Goal: Transaction & Acquisition: Purchase product/service

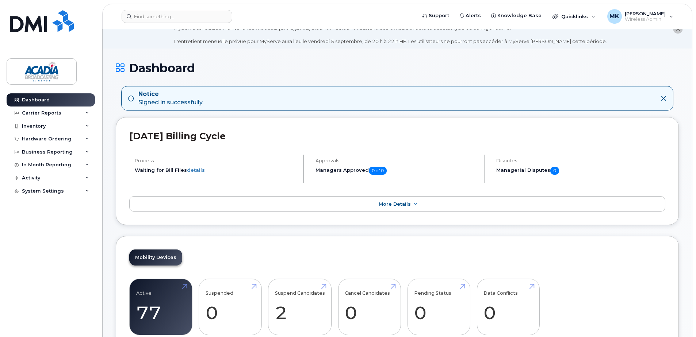
scroll to position [109, 0]
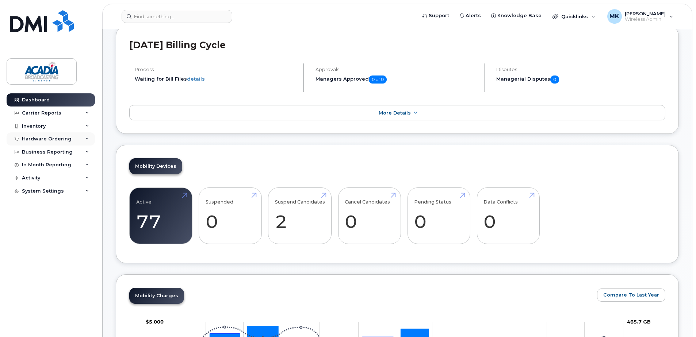
click at [46, 141] on div "Hardware Ordering" at bounding box center [47, 139] width 50 height 6
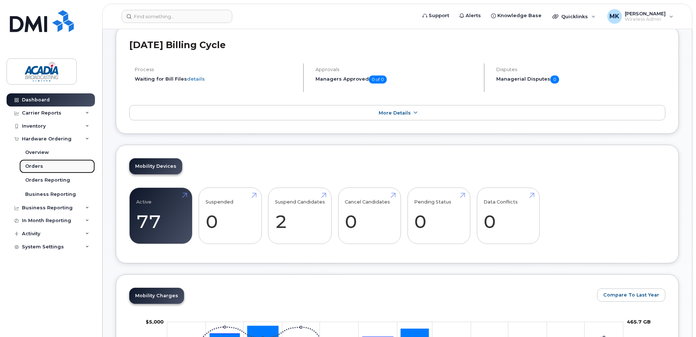
click at [32, 167] on div "Orders" at bounding box center [34, 166] width 18 height 7
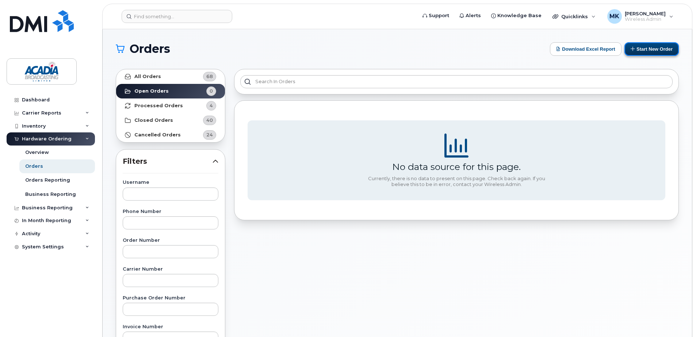
click at [649, 50] on button "Start New Order" at bounding box center [651, 49] width 54 height 14
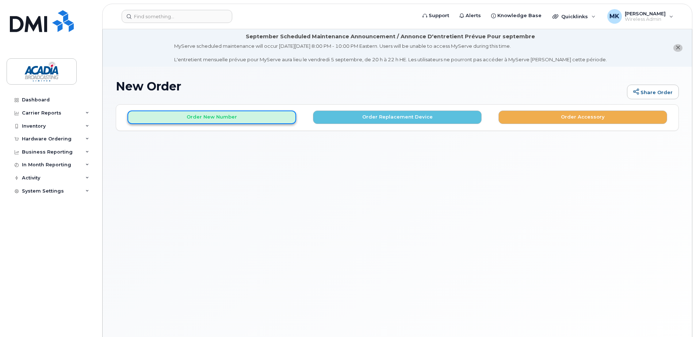
click at [227, 118] on button "Order New Number" at bounding box center [211, 118] width 169 height 14
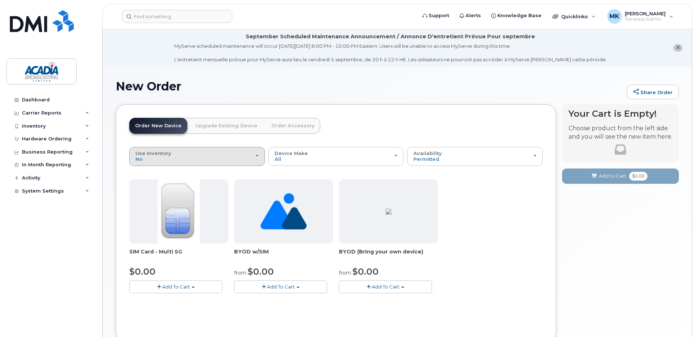
click at [257, 159] on div "Use Inventory No" at bounding box center [196, 156] width 123 height 11
click at [146, 176] on label "No" at bounding box center [139, 173] width 16 height 9
click at [0, 0] on input "No" at bounding box center [0, 0] width 0 height 0
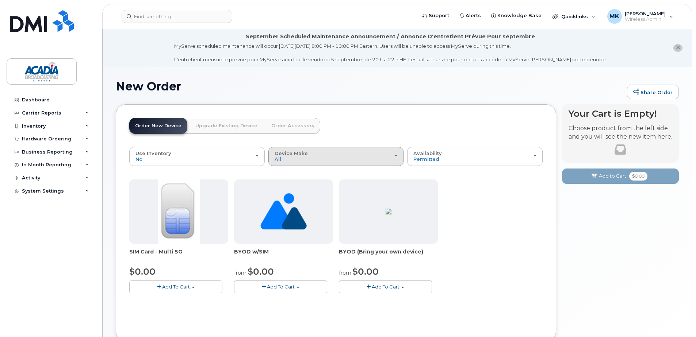
click at [328, 165] on button "Device Make All Unknown" at bounding box center [335, 156] width 135 height 19
click at [281, 174] on label "All" at bounding box center [277, 173] width 15 height 9
click at [0, 0] on input "All" at bounding box center [0, 0] width 0 height 0
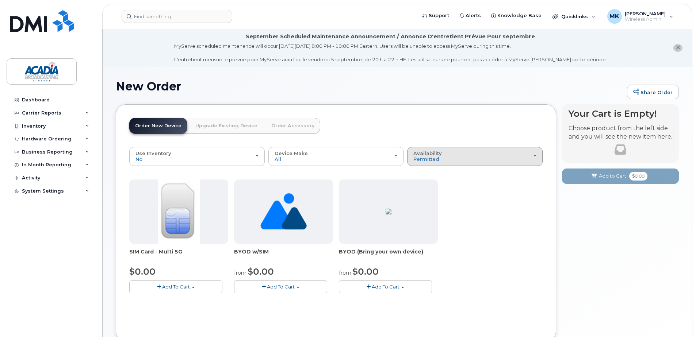
click at [449, 161] on div "Availability Permitted All" at bounding box center [474, 156] width 123 height 11
click at [431, 176] on label "Permitted" at bounding box center [426, 173] width 34 height 9
click at [0, 0] on input "Permitted" at bounding box center [0, 0] width 0 height 0
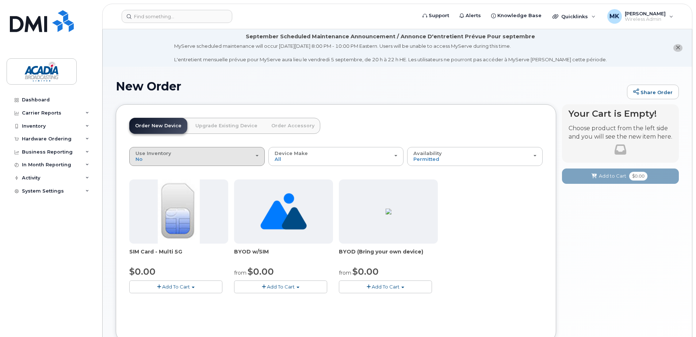
click at [207, 160] on div "Use Inventory No" at bounding box center [196, 156] width 123 height 11
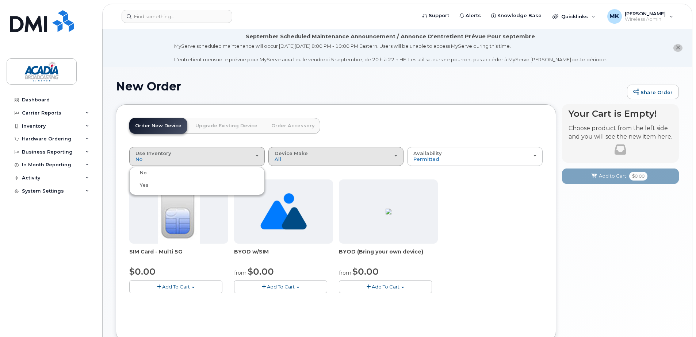
click at [296, 161] on div "Device Make All Unknown" at bounding box center [335, 156] width 123 height 11
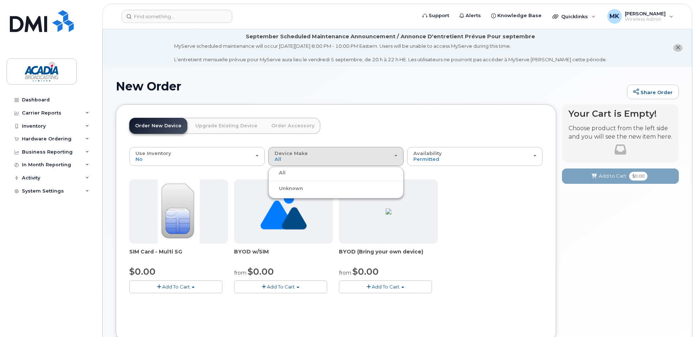
click at [287, 170] on div "All" at bounding box center [336, 173] width 132 height 9
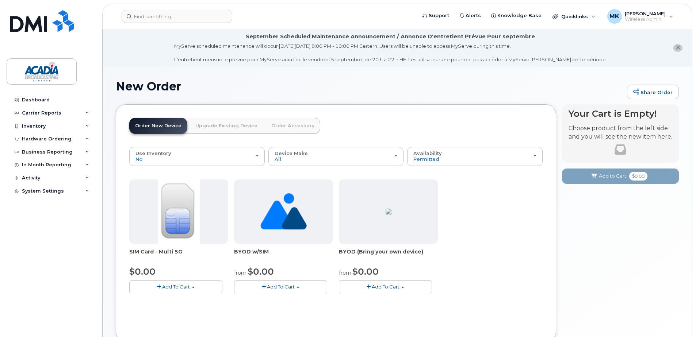
click at [676, 45] on span "close notification" at bounding box center [677, 48] width 5 height 6
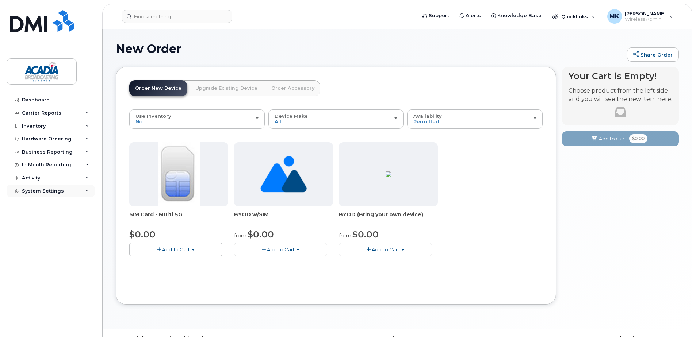
click at [81, 189] on div "System Settings" at bounding box center [51, 191] width 88 height 13
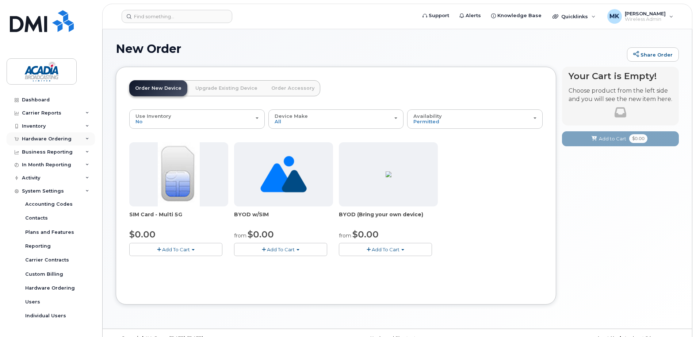
click at [83, 143] on div "Hardware Ordering" at bounding box center [51, 138] width 88 height 13
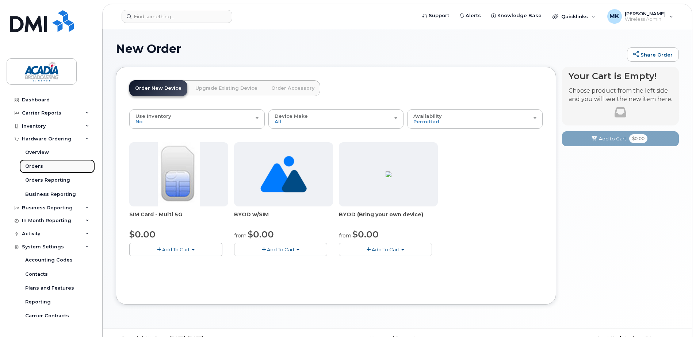
click at [36, 167] on div "Orders" at bounding box center [34, 166] width 18 height 7
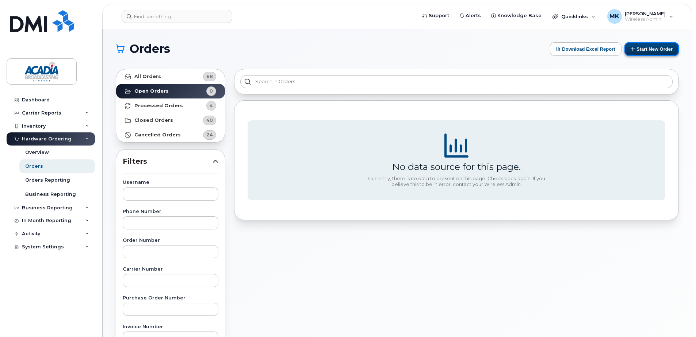
click at [645, 51] on button "Start New Order" at bounding box center [651, 49] width 54 height 14
click at [28, 100] on div "Dashboard" at bounding box center [36, 100] width 28 height 6
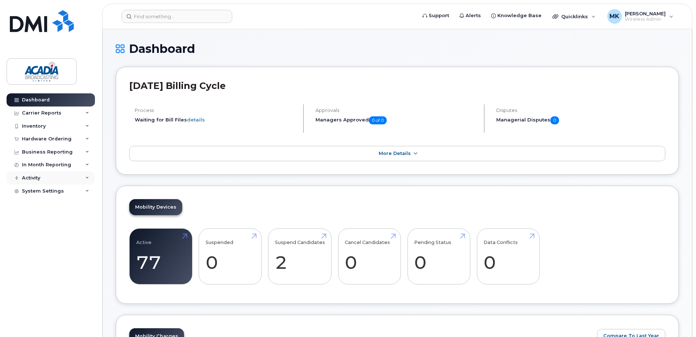
click at [85, 178] on div "Activity" at bounding box center [51, 178] width 88 height 13
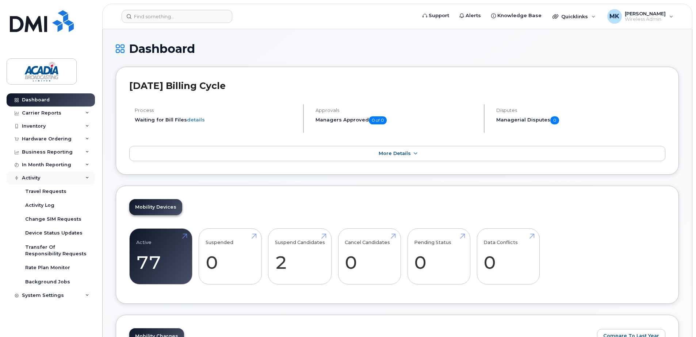
click at [86, 178] on icon at bounding box center [87, 178] width 4 height 4
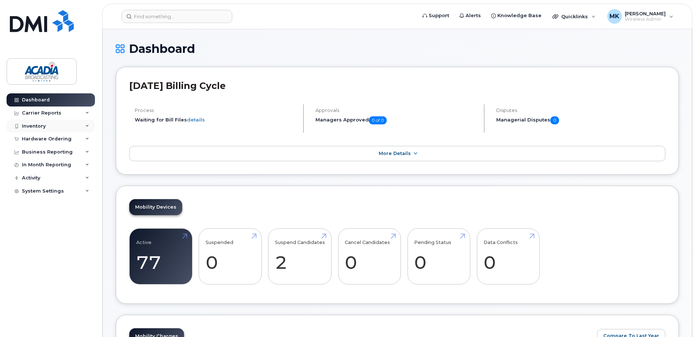
click at [87, 127] on icon at bounding box center [87, 126] width 4 height 4
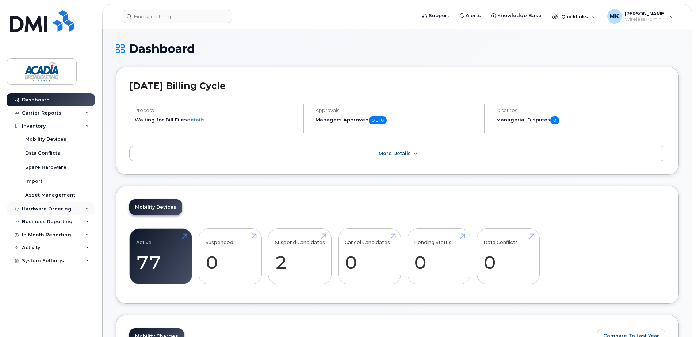
click at [54, 208] on div "Hardware Ordering" at bounding box center [47, 209] width 50 height 6
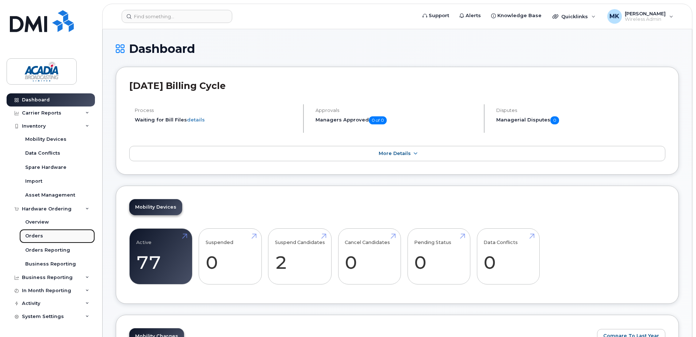
click at [35, 241] on link "Orders" at bounding box center [57, 236] width 76 height 14
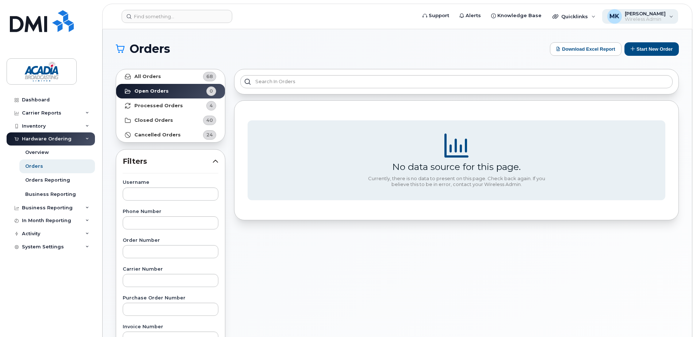
click at [669, 20] on div "MK Matthew King Wireless Admin" at bounding box center [640, 16] width 76 height 15
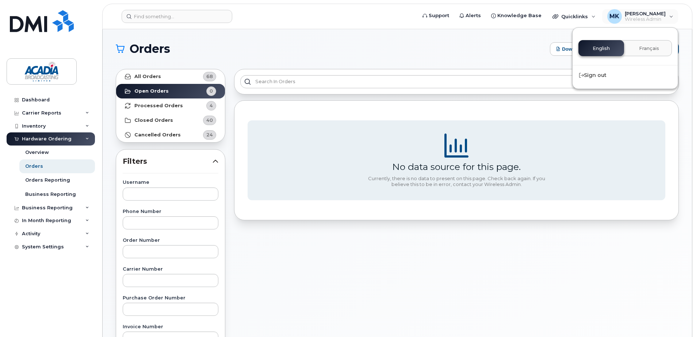
click at [528, 45] on h1 "Orders" at bounding box center [331, 49] width 430 height 12
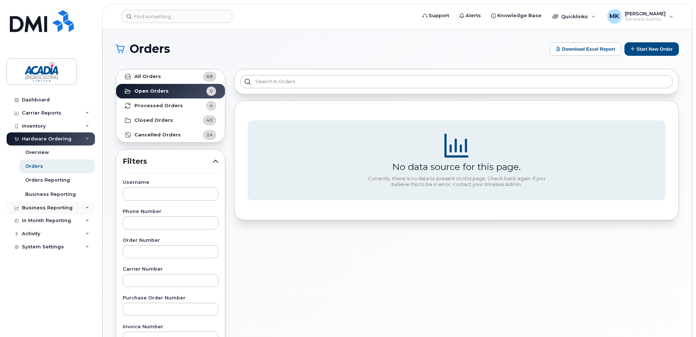
click at [48, 209] on div "Business Reporting" at bounding box center [47, 208] width 51 height 6
click at [56, 277] on div "In Month Reporting" at bounding box center [46, 277] width 49 height 6
click at [651, 51] on button "Start New Order" at bounding box center [651, 49] width 54 height 14
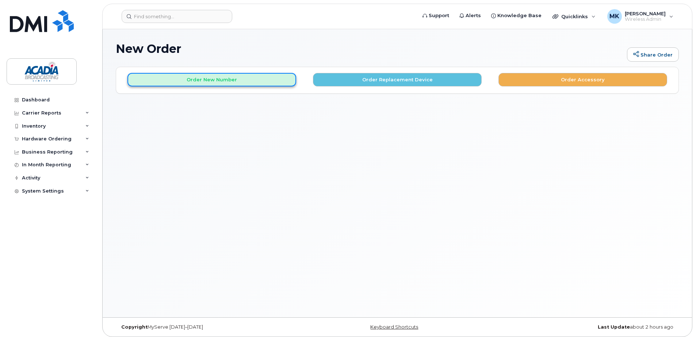
click at [227, 80] on button "Order New Number" at bounding box center [211, 80] width 169 height 14
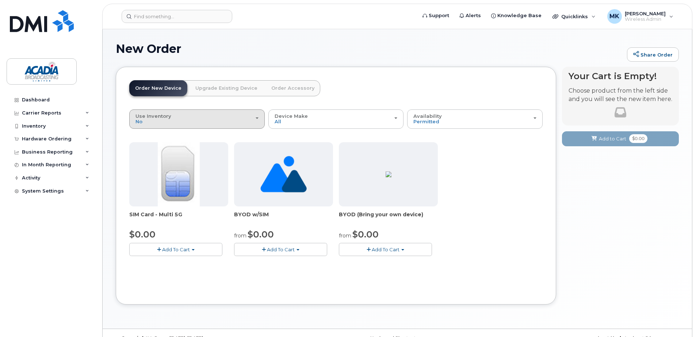
click at [200, 119] on div "Use Inventory No" at bounding box center [196, 118] width 123 height 11
click at [187, 151] on div "Yes" at bounding box center [197, 148] width 132 height 9
click at [157, 127] on button "Use Inventory No" at bounding box center [196, 118] width 135 height 19
click at [139, 148] on label "Yes" at bounding box center [140, 148] width 18 height 9
click at [0, 0] on input "Yes" at bounding box center [0, 0] width 0 height 0
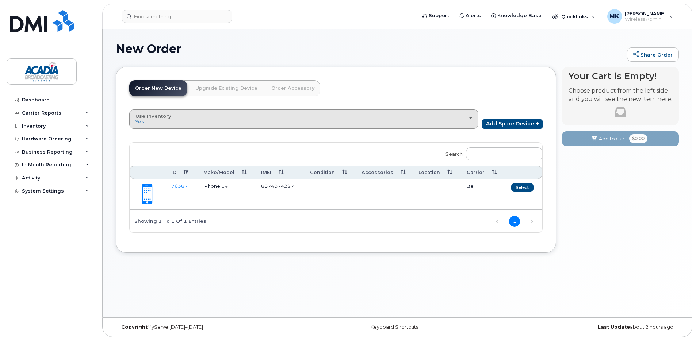
click at [451, 120] on div "Use Inventory Yes" at bounding box center [303, 118] width 336 height 11
click at [142, 134] on label "No" at bounding box center [139, 135] width 16 height 9
click at [0, 0] on input "No" at bounding box center [0, 0] width 0 height 0
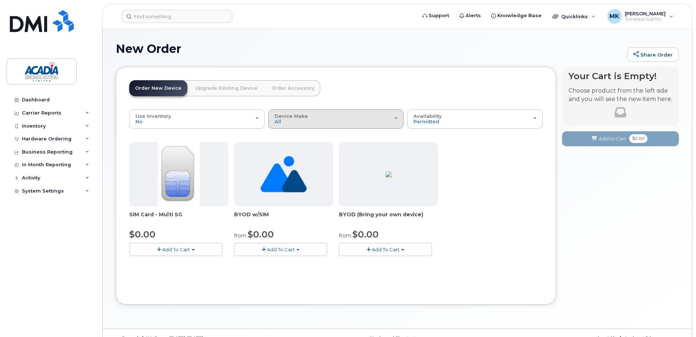
click at [283, 119] on div "Device Make All Unknown" at bounding box center [335, 118] width 123 height 11
click at [290, 149] on label "Unknown" at bounding box center [286, 151] width 33 height 9
click at [0, 0] on input "Unknown" at bounding box center [0, 0] width 0 height 0
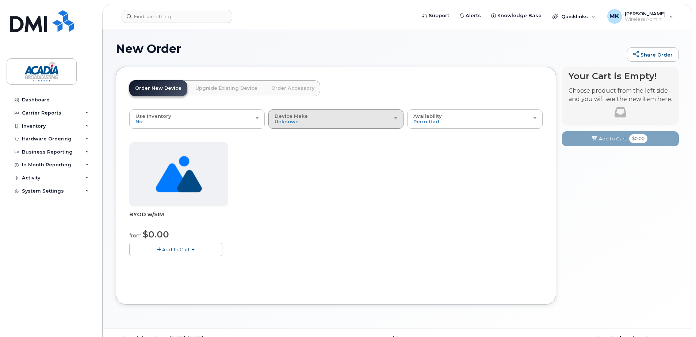
click at [302, 122] on div "Device Make All Unknown" at bounding box center [335, 118] width 123 height 11
click at [281, 138] on label "All" at bounding box center [277, 135] width 15 height 9
click at [0, 0] on input "All" at bounding box center [0, 0] width 0 height 0
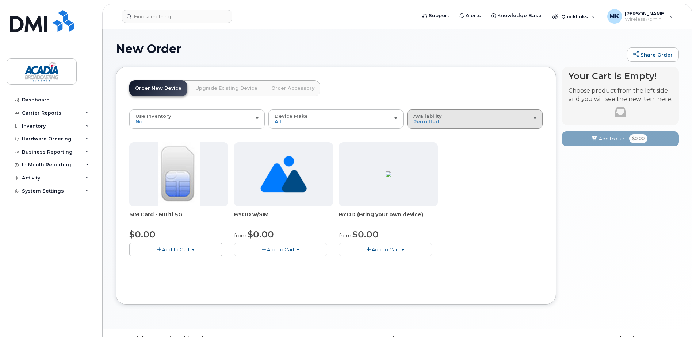
click at [469, 116] on div "Availability Permitted All" at bounding box center [474, 118] width 123 height 11
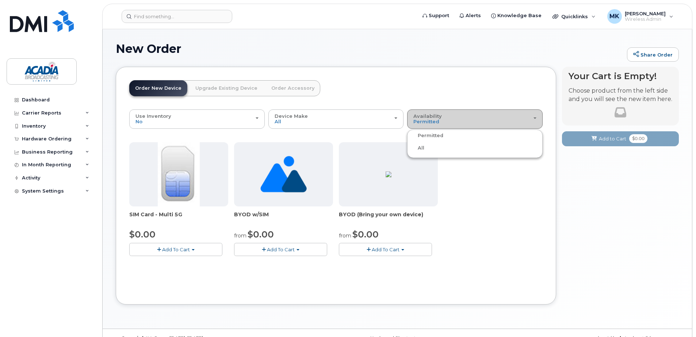
click at [469, 116] on div "Availability Permitted All" at bounding box center [474, 118] width 123 height 11
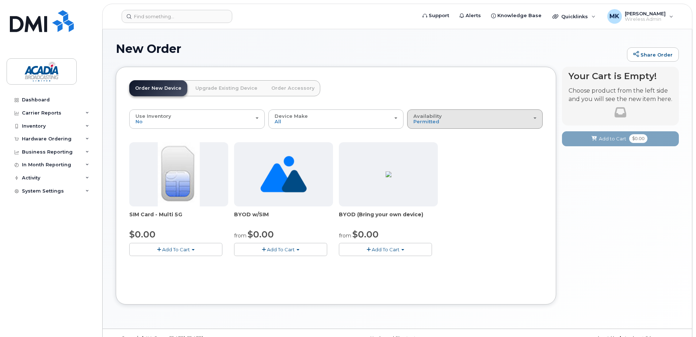
click at [446, 119] on div "Availability Permitted All" at bounding box center [474, 118] width 123 height 11
click at [420, 149] on label "All" at bounding box center [416, 148] width 15 height 9
click at [0, 0] on input "All" at bounding box center [0, 0] width 0 height 0
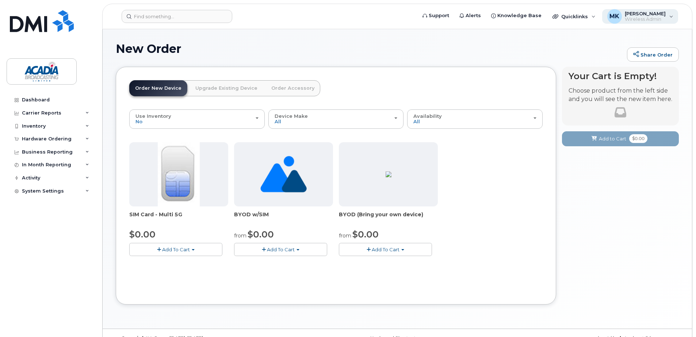
click at [659, 19] on span "Wireless Admin" at bounding box center [644, 19] width 41 height 6
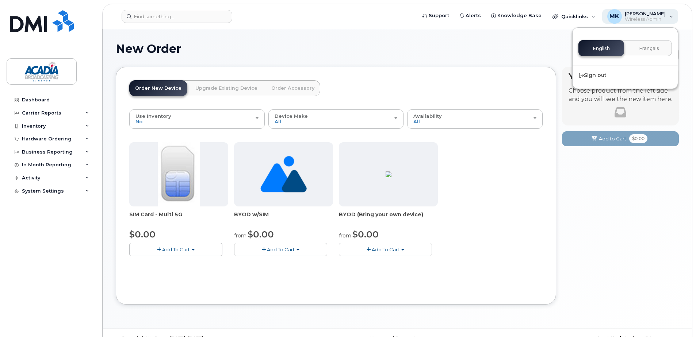
click at [656, 18] on span "Wireless Admin" at bounding box center [644, 19] width 41 height 6
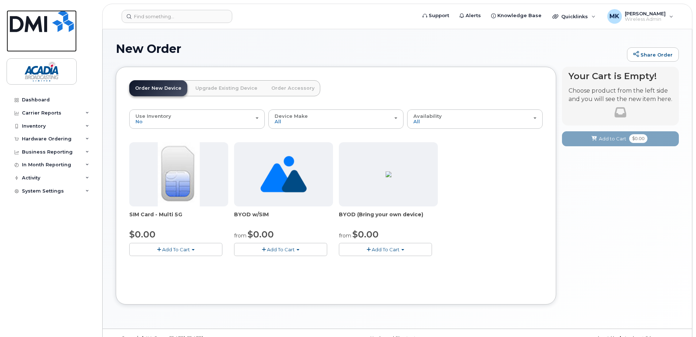
click at [35, 16] on img at bounding box center [42, 21] width 64 height 22
